Goal: Task Accomplishment & Management: Complete application form

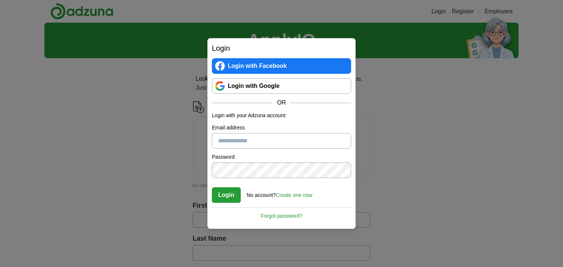
click at [238, 140] on input "Email address" at bounding box center [281, 141] width 139 height 16
type input "**********"
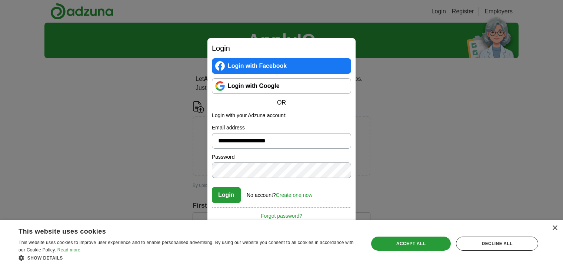
click at [295, 197] on link "Create one now" at bounding box center [294, 195] width 37 height 6
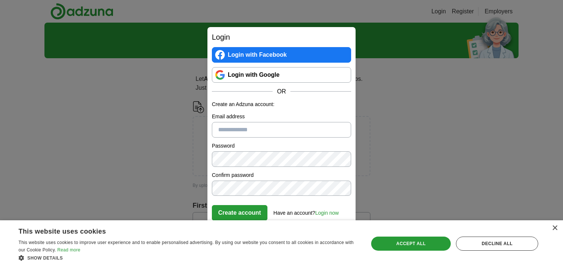
click at [242, 128] on input "Email address" at bounding box center [281, 130] width 139 height 16
type input "**********"
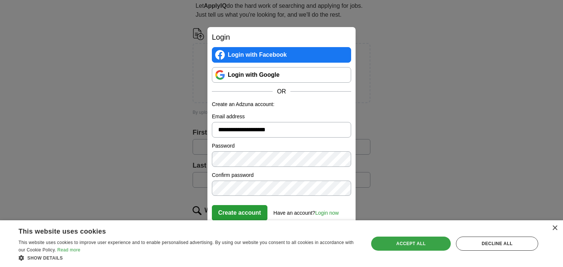
click at [398, 244] on div "Accept all" at bounding box center [411, 243] width 80 height 14
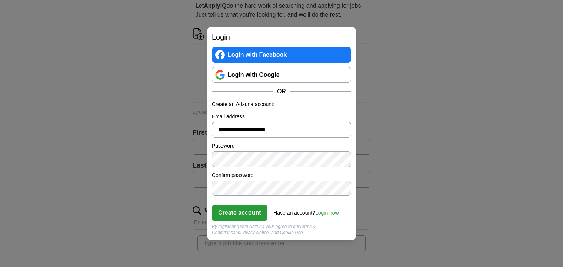
click at [246, 210] on button "Create account" at bounding box center [240, 213] width 56 height 16
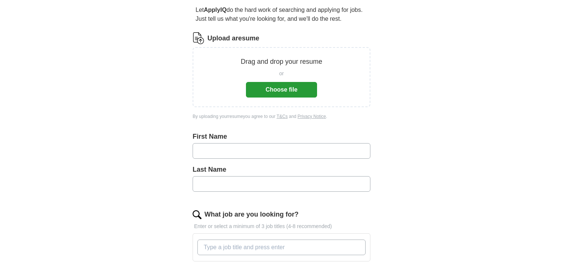
click at [248, 147] on input "text" at bounding box center [281, 151] width 178 height 16
type input "****"
click at [211, 180] on input "text" at bounding box center [281, 184] width 178 height 16
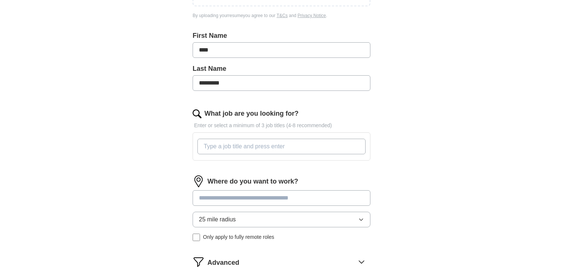
scroll to position [194, 0]
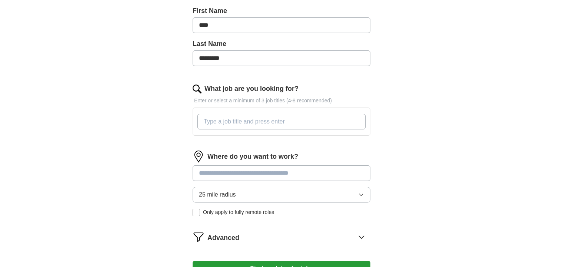
type input "*********"
click at [212, 124] on input "What job are you looking for?" at bounding box center [281, 122] width 168 height 16
type input "Chief Brand Officer"
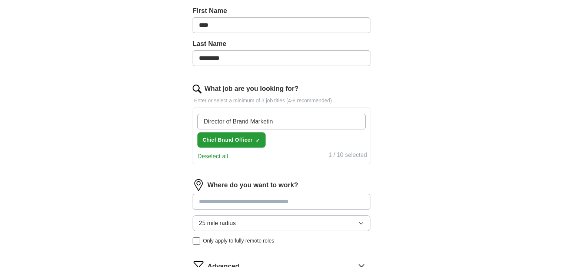
type input "Director of Brand Marketing"
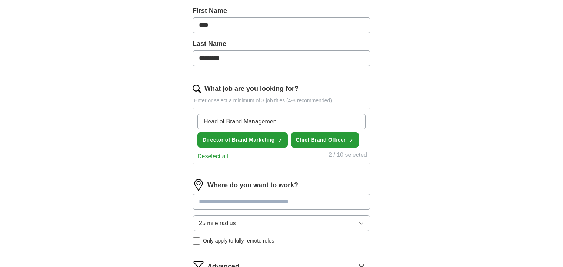
type input "Head of Brand Management"
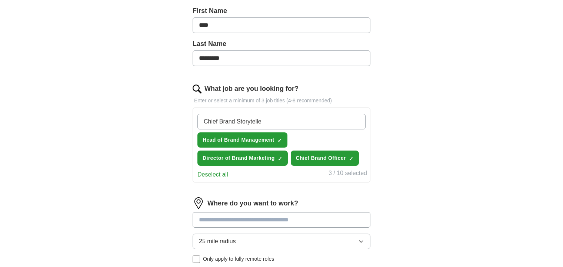
type input "Chief Brand Storyteller"
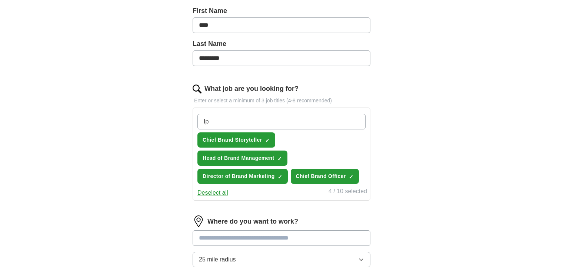
type input "I"
type input "Brand Guardian"
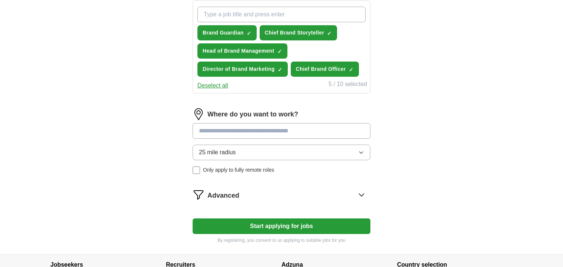
scroll to position [320, 0]
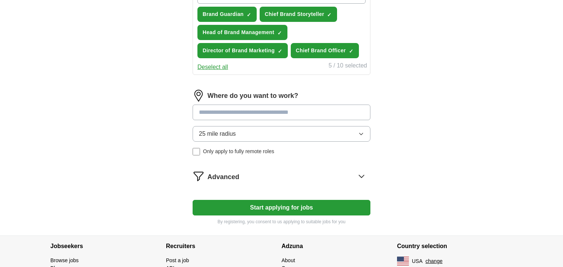
click at [238, 111] on input at bounding box center [281, 112] width 178 height 16
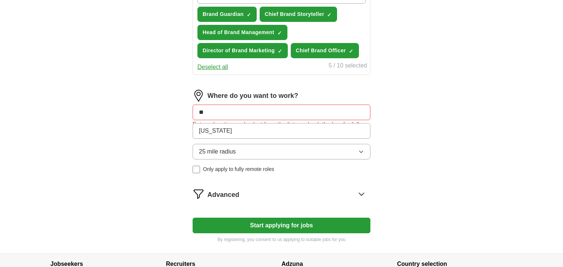
click at [358, 171] on form "Upload a resume Drag and drop your resume or Choose file By uploading your resu…" at bounding box center [281, 11] width 178 height 461
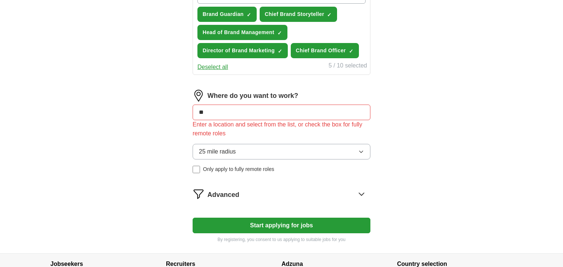
click at [311, 106] on input "**" at bounding box center [281, 112] width 178 height 16
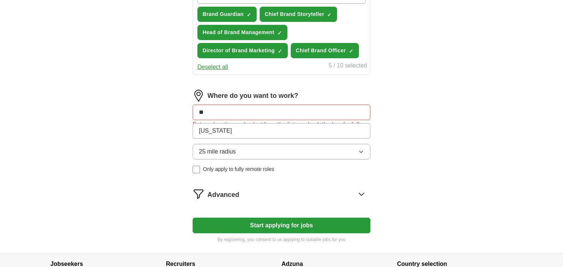
click at [307, 110] on input "**" at bounding box center [281, 112] width 178 height 16
type input "*"
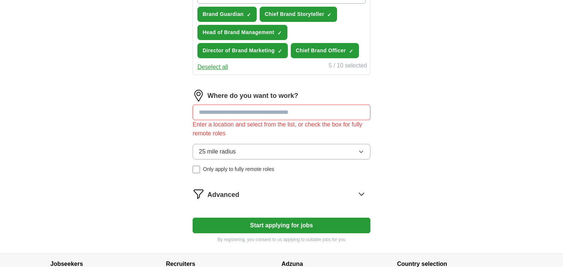
click at [361, 149] on icon "button" at bounding box center [361, 151] width 6 height 6
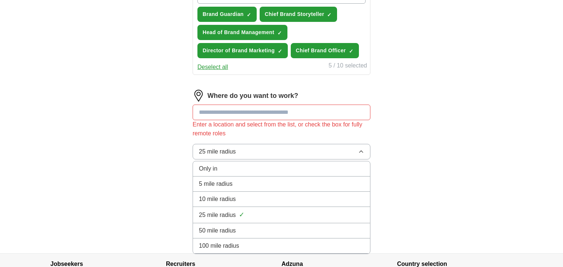
click at [224, 226] on span "50 mile radius" at bounding box center [217, 230] width 37 height 9
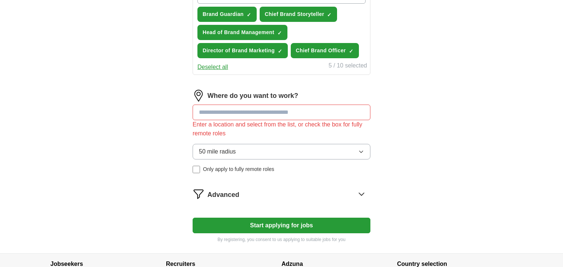
click at [223, 113] on input at bounding box center [281, 112] width 178 height 16
type input "**"
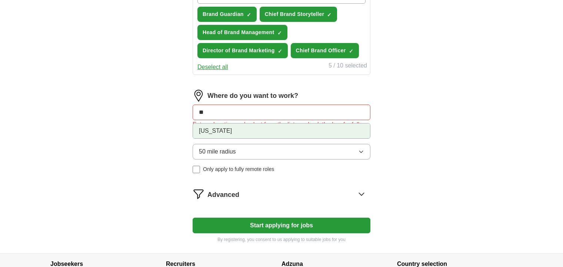
click at [228, 133] on li "New Jersey" at bounding box center [281, 130] width 177 height 15
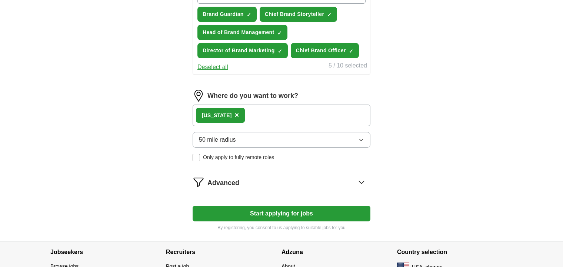
click at [253, 212] on button "Start applying for jobs" at bounding box center [281, 213] width 178 height 16
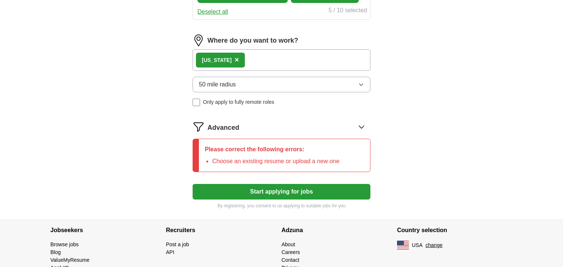
scroll to position [392, 0]
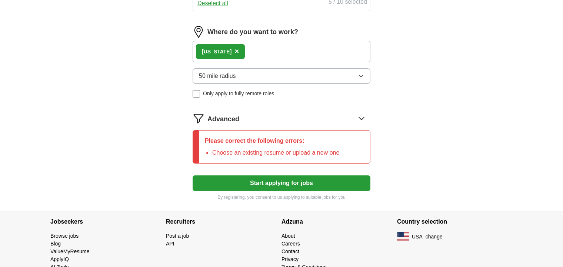
click at [361, 114] on icon at bounding box center [361, 118] width 12 height 12
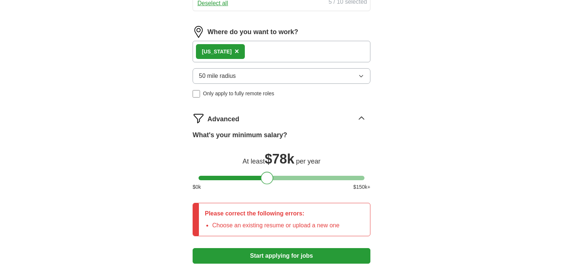
click at [266, 175] on div at bounding box center [281, 177] width 166 height 4
click at [250, 175] on div at bounding box center [281, 177] width 166 height 4
click at [240, 175] on div at bounding box center [281, 177] width 166 height 4
click at [234, 174] on div at bounding box center [240, 177] width 13 height 13
click at [232, 175] on div at bounding box center [281, 177] width 166 height 4
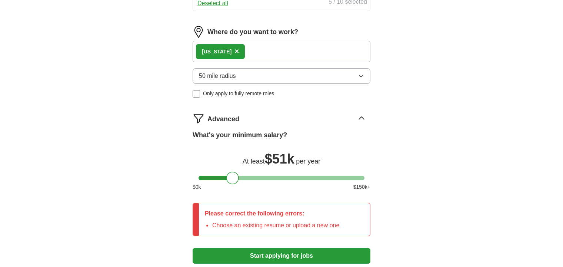
click at [282, 256] on button "Start applying for jobs" at bounding box center [281, 256] width 178 height 16
click at [278, 254] on button "Start applying for jobs" at bounding box center [281, 256] width 178 height 16
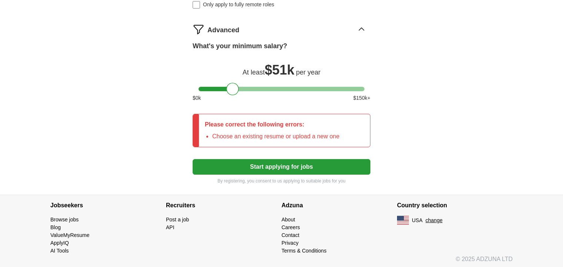
drag, startPoint x: 190, startPoint y: 24, endPoint x: 194, endPoint y: 16, distance: 8.8
click at [204, 23] on div "Advanced" at bounding box center [281, 29] width 178 height 12
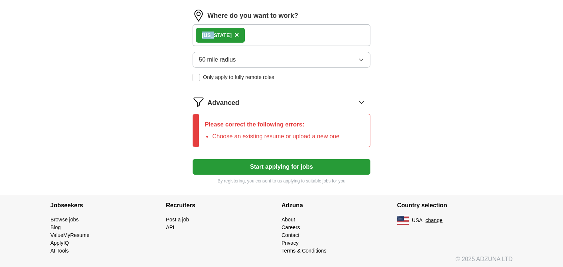
click at [204, 24] on div "New Jersey ×" at bounding box center [281, 34] width 178 height 21
click at [244, 132] on li "Choose an existing resume or upload a new one" at bounding box center [275, 136] width 127 height 9
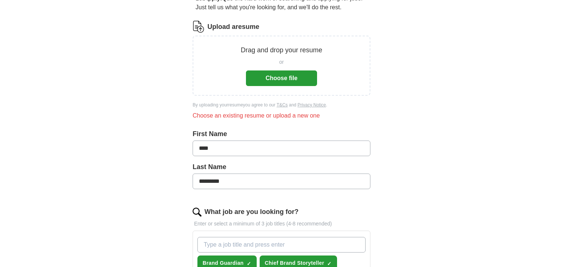
scroll to position [37, 0]
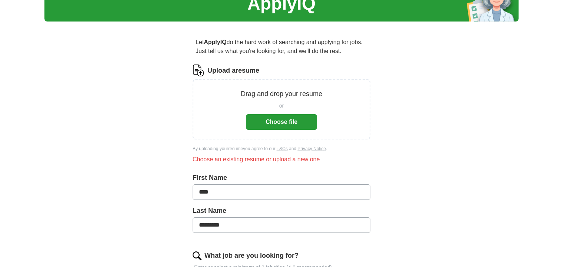
click at [277, 122] on button "Choose file" at bounding box center [281, 122] width 71 height 16
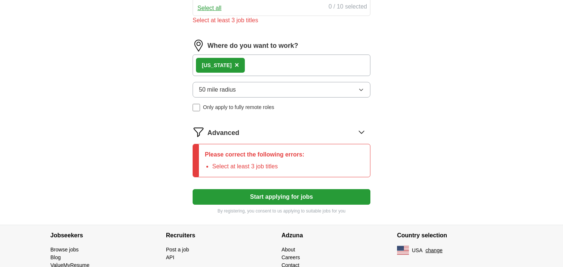
scroll to position [496, 0]
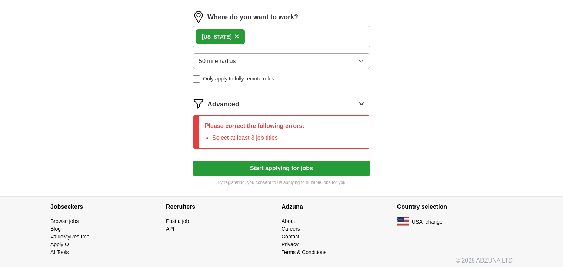
click at [292, 166] on button "Start applying for jobs" at bounding box center [281, 168] width 178 height 16
click at [216, 99] on span "Advanced" at bounding box center [223, 104] width 32 height 10
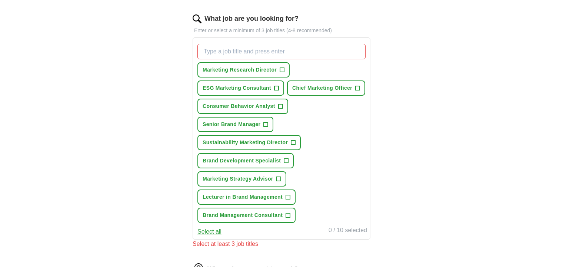
scroll to position [242, 0]
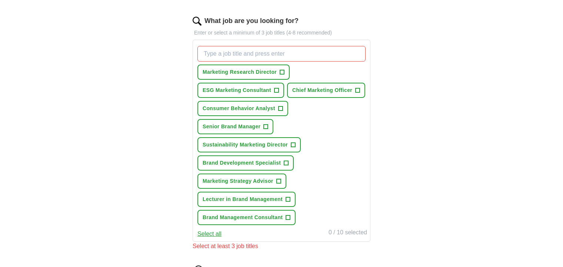
drag, startPoint x: 280, startPoint y: 68, endPoint x: 530, endPoint y: 110, distance: 253.6
click at [530, 110] on div "ApplyIQ Let ApplyIQ do the hard work of searching and applying for jobs. Just t…" at bounding box center [281, 151] width 563 height 741
click at [320, 87] on span "Chief Marketing Officer" at bounding box center [322, 90] width 60 height 8
click at [240, 142] on span "Sustainability Marketing Director" at bounding box center [244, 145] width 85 height 8
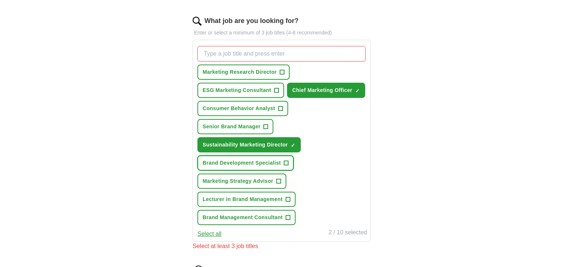
click at [229, 159] on span "Brand Development Specialist" at bounding box center [241, 163] width 78 height 8
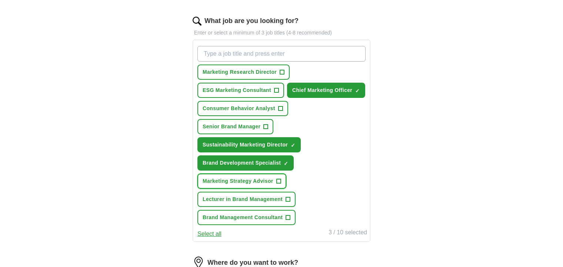
click at [240, 177] on span "Marketing Strategy Advisor" at bounding box center [237, 181] width 71 height 8
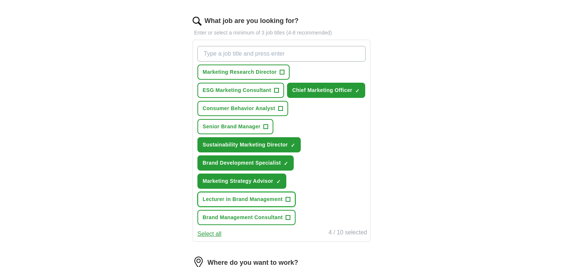
click at [250, 195] on span "Lecturer in Brand Management" at bounding box center [242, 199] width 80 height 8
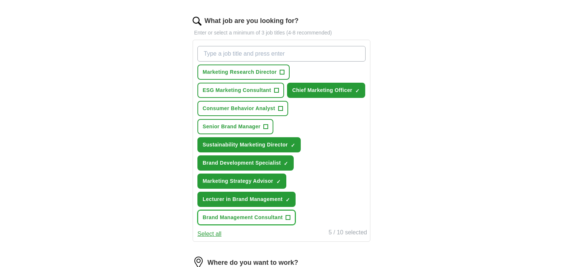
click at [237, 213] on span "Brand Management Consultant" at bounding box center [242, 217] width 80 height 8
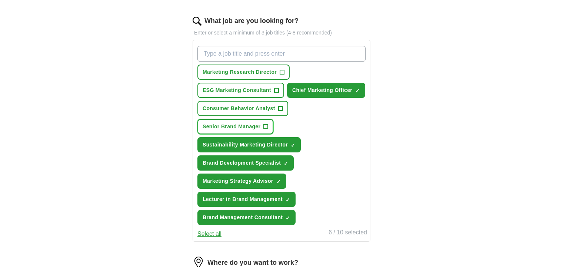
click at [238, 127] on span "Senior Brand Manager" at bounding box center [231, 127] width 58 height 8
click at [197, 119] on button "Senior Brand Manager ✓ ×" at bounding box center [235, 126] width 76 height 15
click at [252, 124] on span "Senior Brand Manager" at bounding box center [231, 127] width 58 height 8
click at [489, 153] on div "ApplyIQ Let ApplyIQ do the hard work of searching and applying for jobs. Just t…" at bounding box center [281, 130] width 474 height 699
click at [292, 51] on input "What job are you looking for?" at bounding box center [281, 54] width 168 height 16
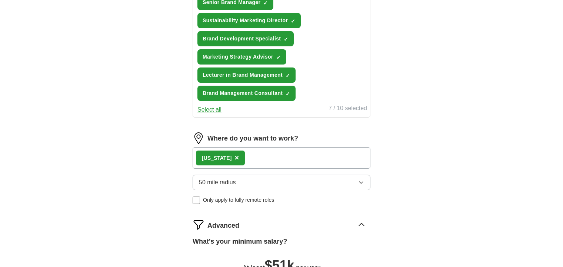
scroll to position [526, 0]
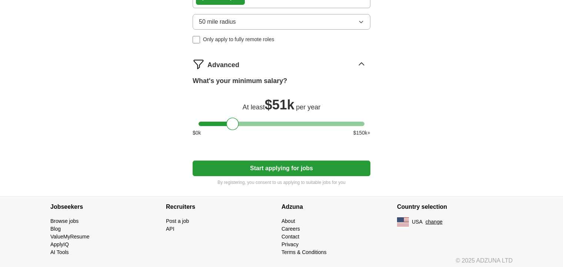
click at [294, 162] on button "Start applying for jobs" at bounding box center [281, 168] width 178 height 16
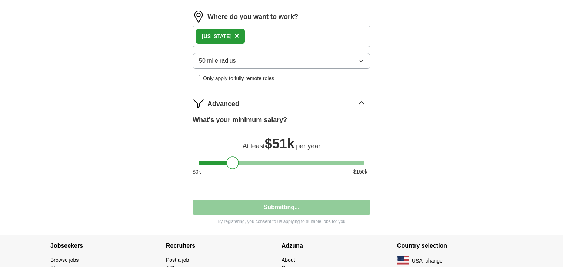
select select "**"
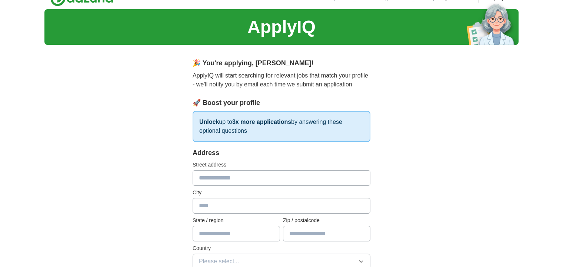
scroll to position [0, 0]
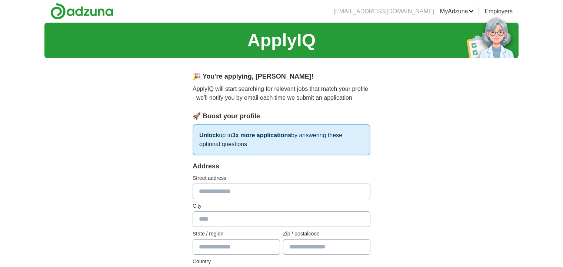
click at [227, 194] on input "text" at bounding box center [281, 191] width 178 height 16
type input "**********"
click at [224, 221] on input "text" at bounding box center [281, 219] width 178 height 16
type input "********"
click at [227, 249] on input "text" at bounding box center [235, 247] width 87 height 16
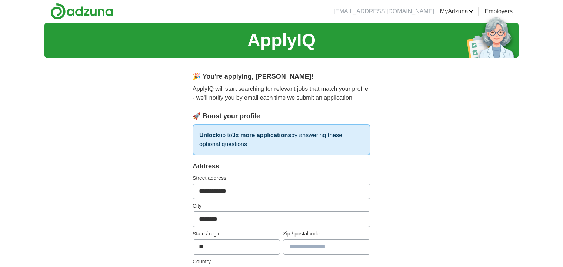
type input "**"
click at [313, 245] on input "text" at bounding box center [326, 247] width 87 height 16
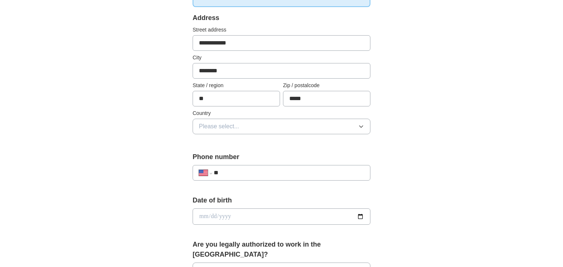
scroll to position [160, 0]
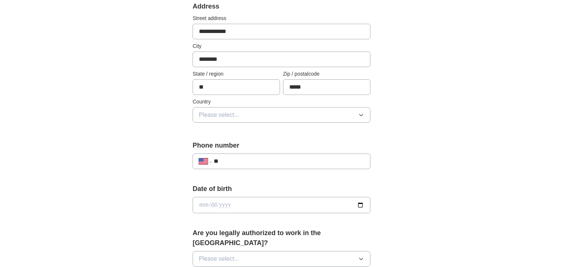
type input "*****"
click at [256, 115] on button "Please select..." at bounding box center [281, 115] width 178 height 16
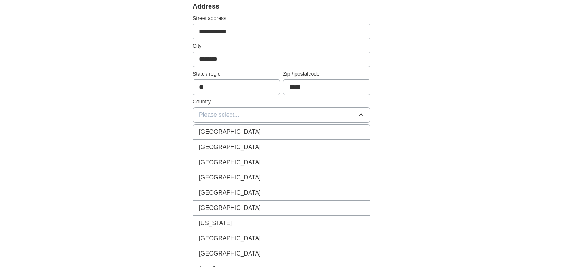
click at [277, 146] on div "United States" at bounding box center [281, 147] width 165 height 9
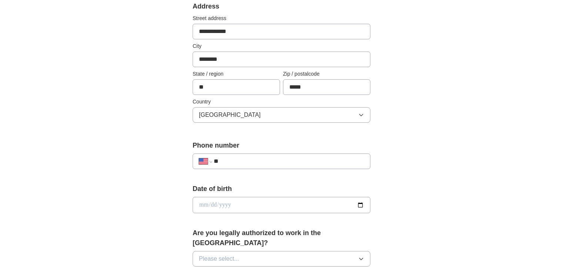
click at [234, 161] on input "**" at bounding box center [289, 161] width 150 height 9
type input "**********"
click at [359, 205] on input "date" at bounding box center [281, 205] width 178 height 16
click at [205, 204] on input "date" at bounding box center [281, 205] width 178 height 16
click at [239, 203] on input "date" at bounding box center [281, 205] width 178 height 16
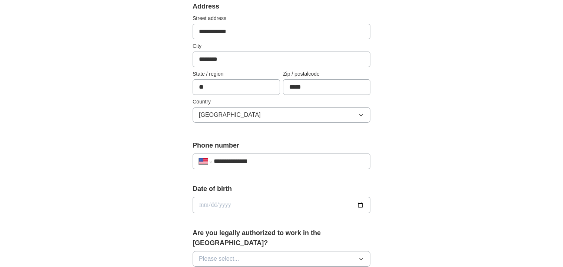
drag, startPoint x: 258, startPoint y: 185, endPoint x: 403, endPoint y: 120, distance: 159.1
click at [403, 120] on div "**********" at bounding box center [281, 200] width 474 height 674
click at [362, 255] on icon "button" at bounding box center [361, 258] width 6 height 6
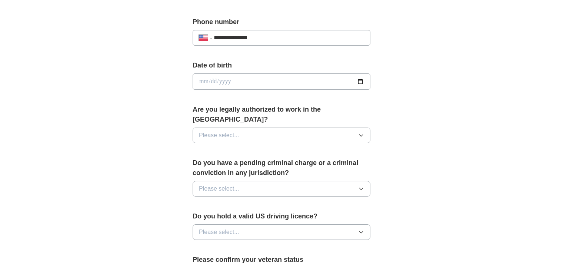
scroll to position [285, 0]
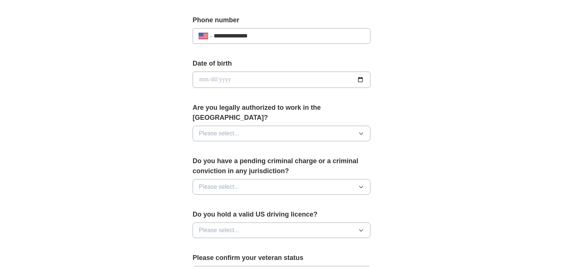
click at [363, 130] on icon "button" at bounding box center [361, 133] width 6 height 6
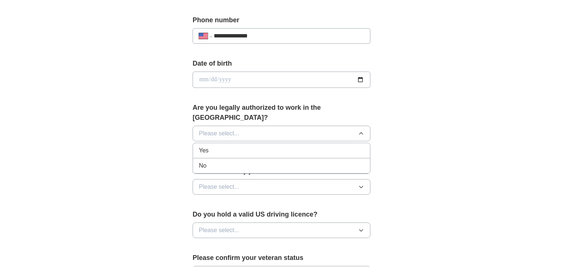
click at [344, 146] on div "Yes" at bounding box center [281, 150] width 165 height 9
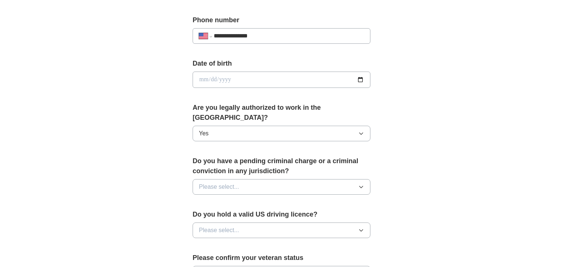
click at [362, 184] on icon "button" at bounding box center [361, 187] width 6 height 6
click at [349, 214] on div "No" at bounding box center [281, 218] width 165 height 9
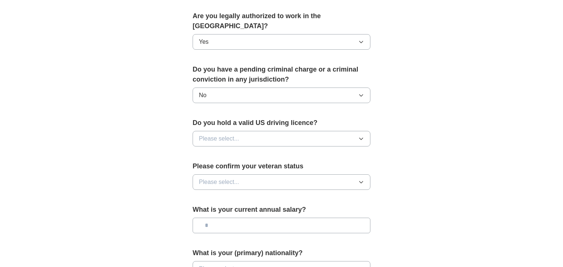
scroll to position [389, 0]
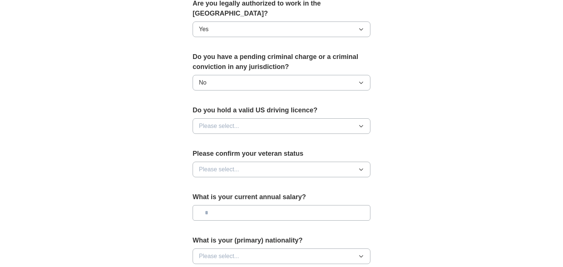
click at [361, 123] on icon "button" at bounding box center [361, 126] width 6 height 6
click at [339, 138] on div "Yes" at bounding box center [281, 142] width 165 height 9
click at [360, 166] on icon "button" at bounding box center [361, 169] width 6 height 6
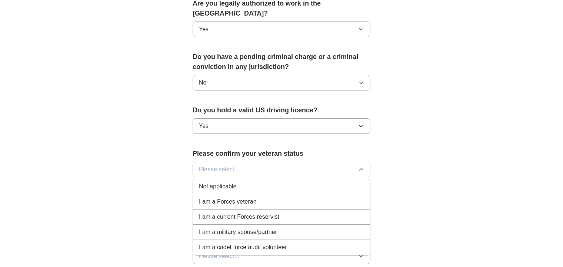
click at [290, 182] on div "Not applicable" at bounding box center [281, 186] width 165 height 9
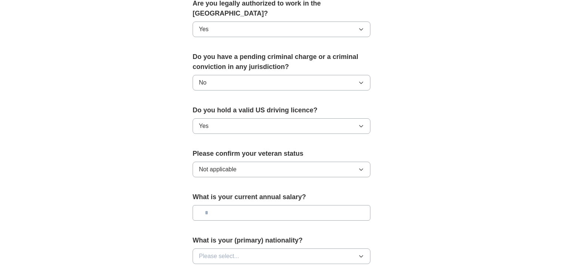
click at [274, 205] on input "text" at bounding box center [281, 213] width 178 height 16
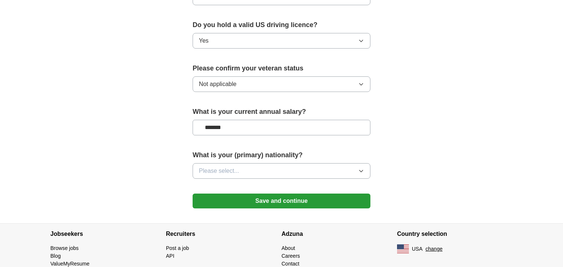
scroll to position [478, 0]
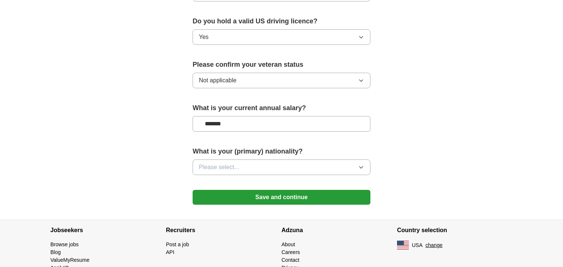
type input "*******"
click at [360, 164] on icon "button" at bounding box center [361, 167] width 6 height 6
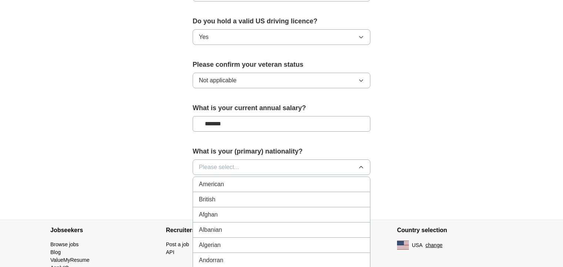
click at [299, 180] on div "American" at bounding box center [281, 184] width 165 height 9
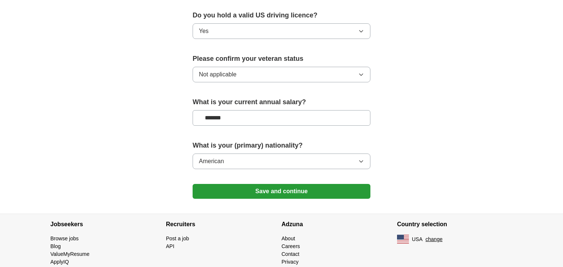
scroll to position [493, 0]
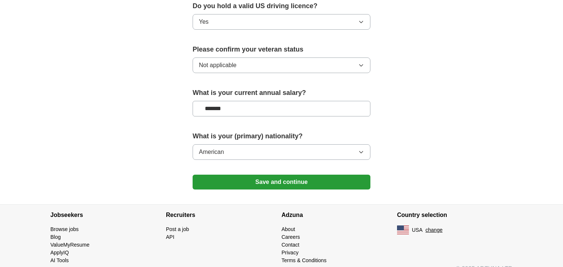
click at [297, 174] on button "Save and continue" at bounding box center [281, 181] width 178 height 15
